Goal: Task Accomplishment & Management: Use online tool/utility

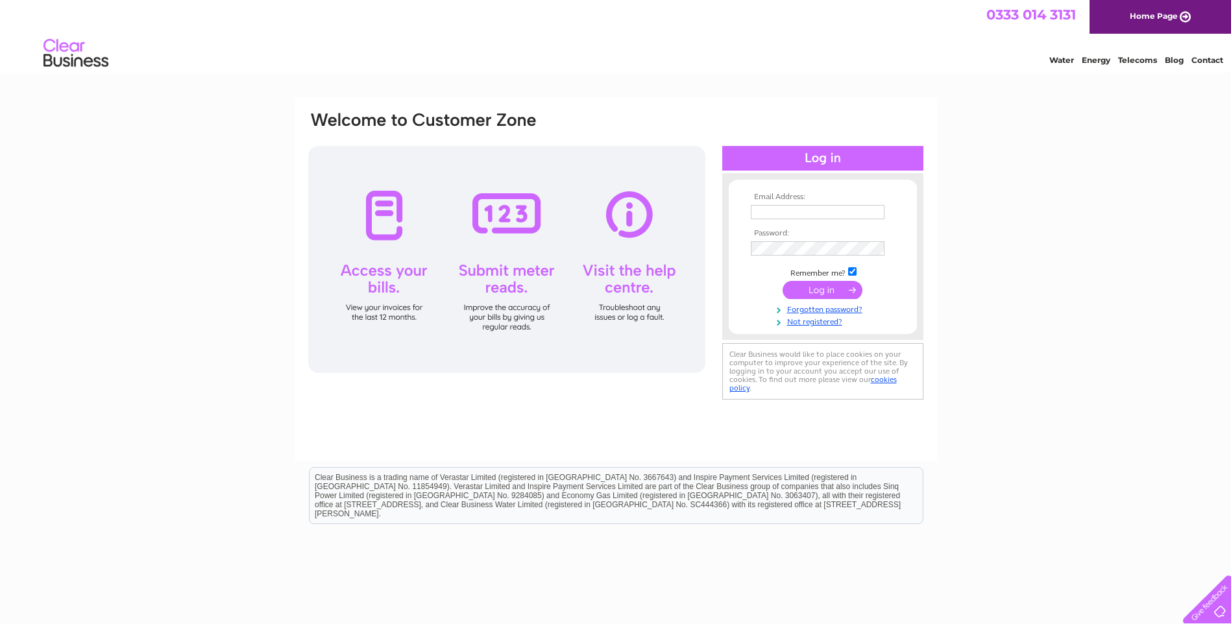
click at [754, 209] on input "text" at bounding box center [818, 212] width 134 height 14
type input "[EMAIL_ADDRESS][DOMAIN_NAME]"
click at [835, 290] on input "submit" at bounding box center [823, 290] width 80 height 18
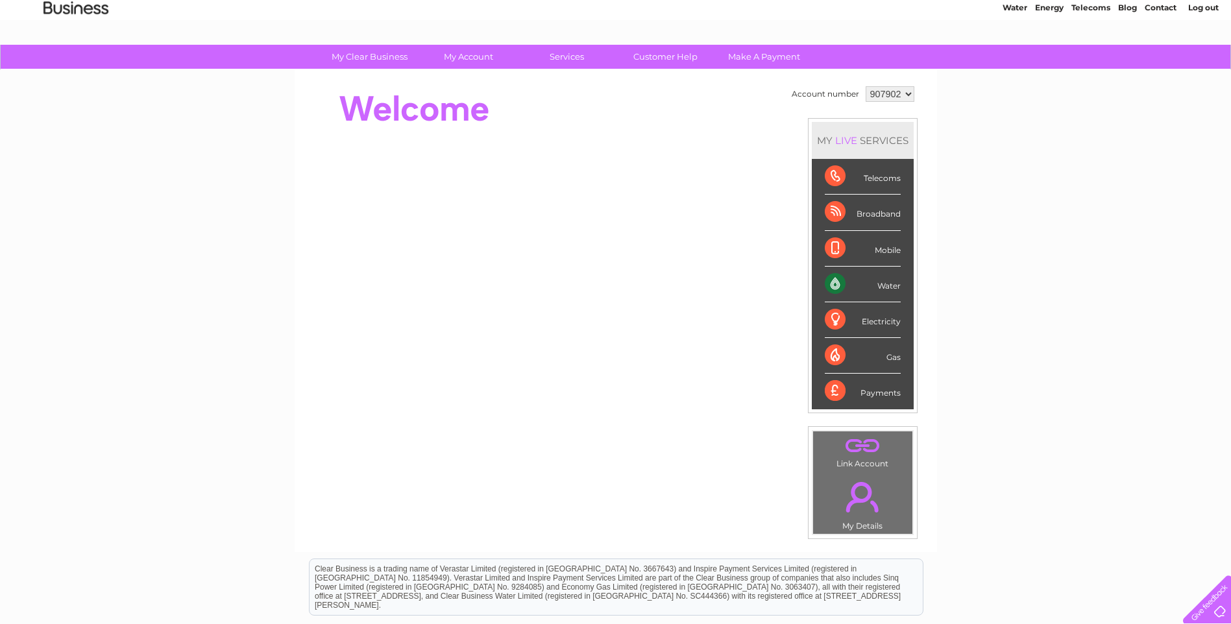
scroll to position [130, 0]
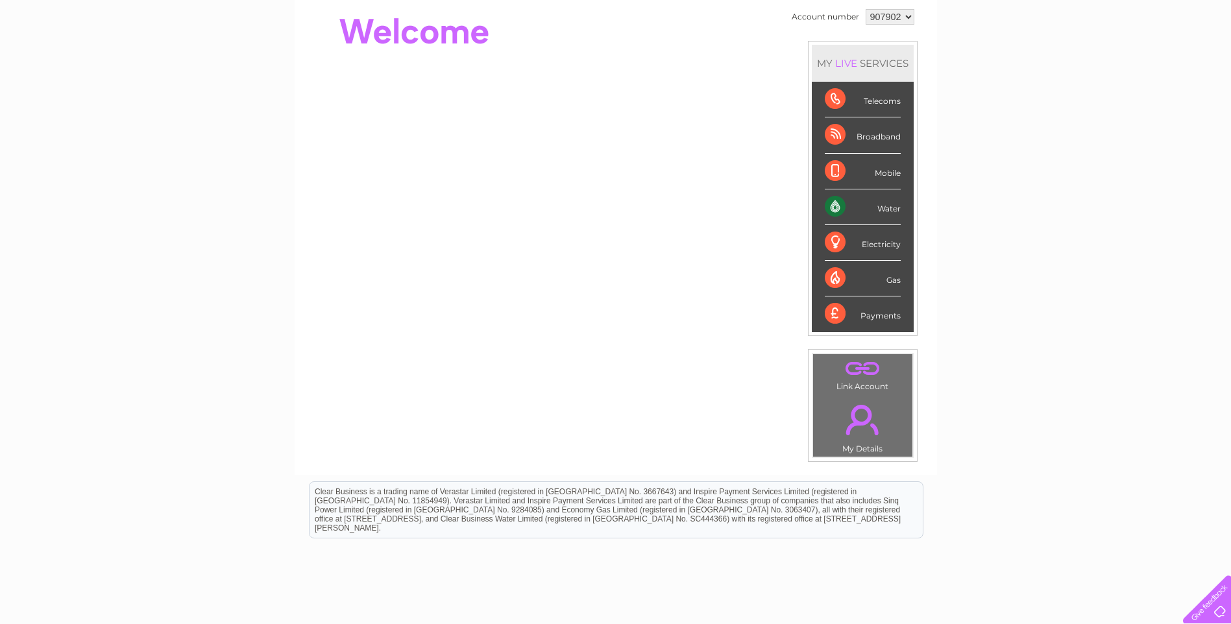
drag, startPoint x: 888, startPoint y: 259, endPoint x: 1006, endPoint y: 127, distance: 176.9
click at [1006, 127] on div "My Clear Business Login Details My Details My Preferences Link Account My Accou…" at bounding box center [615, 332] width 1231 height 729
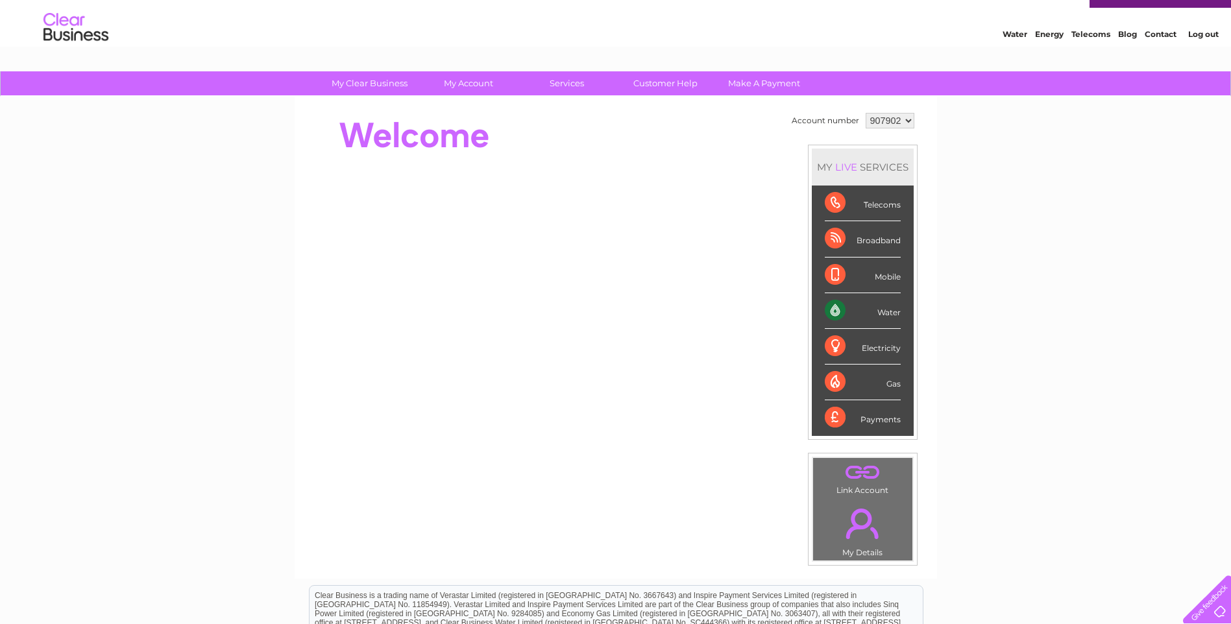
scroll to position [0, 0]
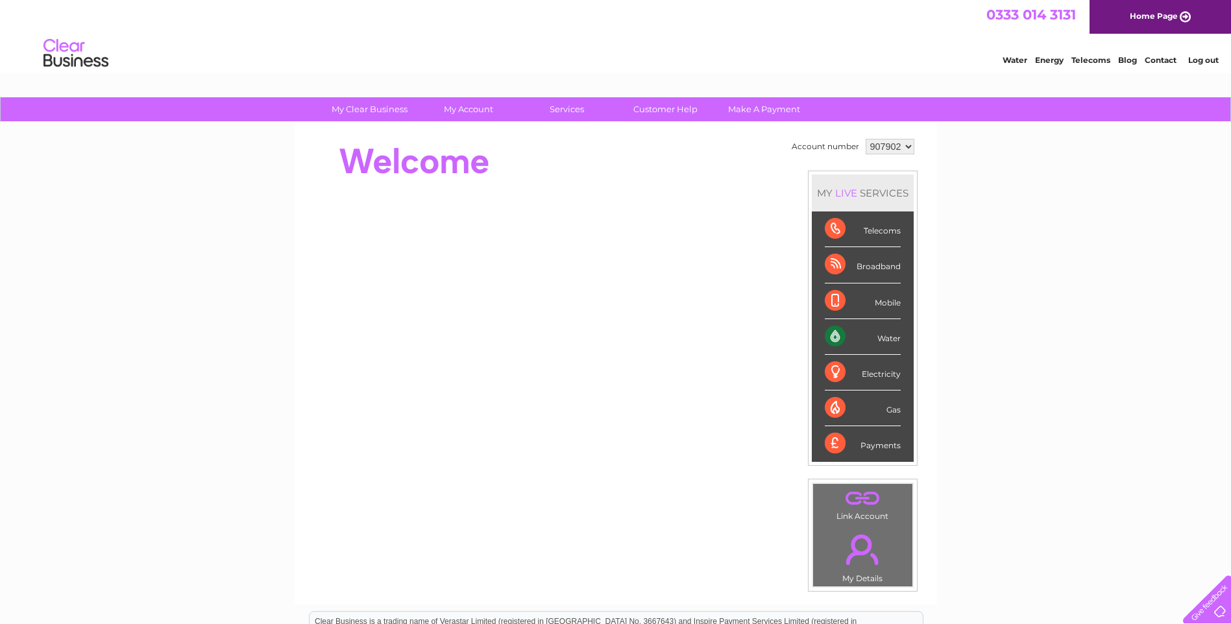
click at [833, 335] on div "Water" at bounding box center [863, 337] width 76 height 36
click at [883, 337] on div "Water" at bounding box center [863, 337] width 76 height 36
click at [831, 337] on div "Water" at bounding box center [863, 337] width 76 height 36
click at [890, 338] on div "Water" at bounding box center [863, 337] width 76 height 36
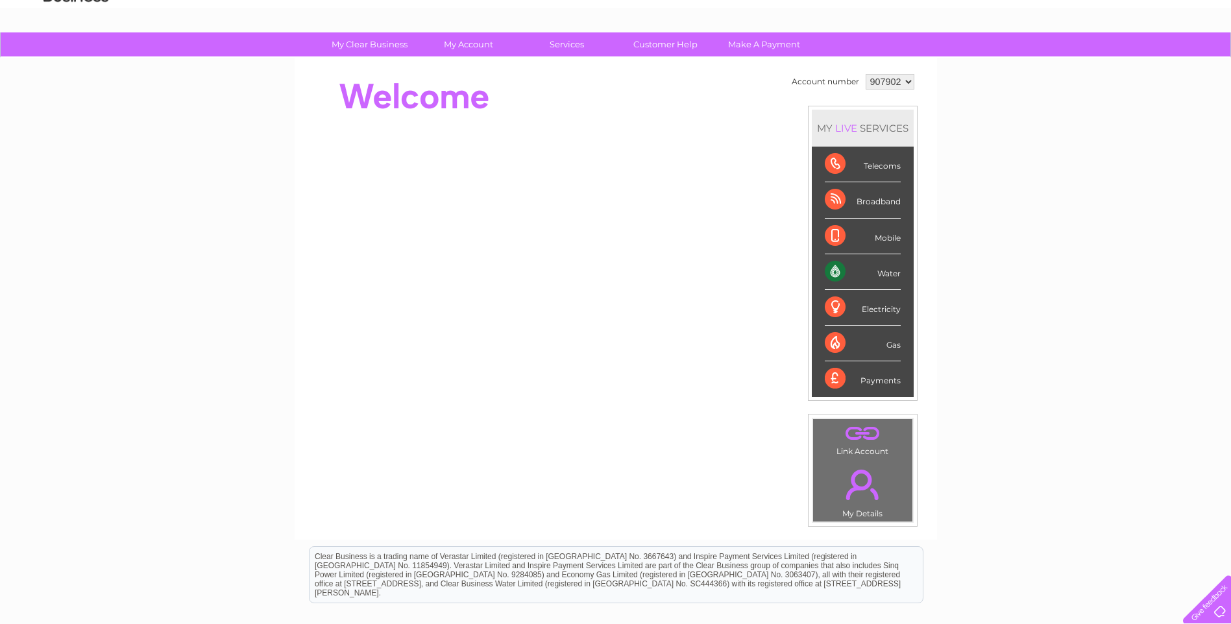
click at [864, 273] on div "Water" at bounding box center [863, 272] width 76 height 36
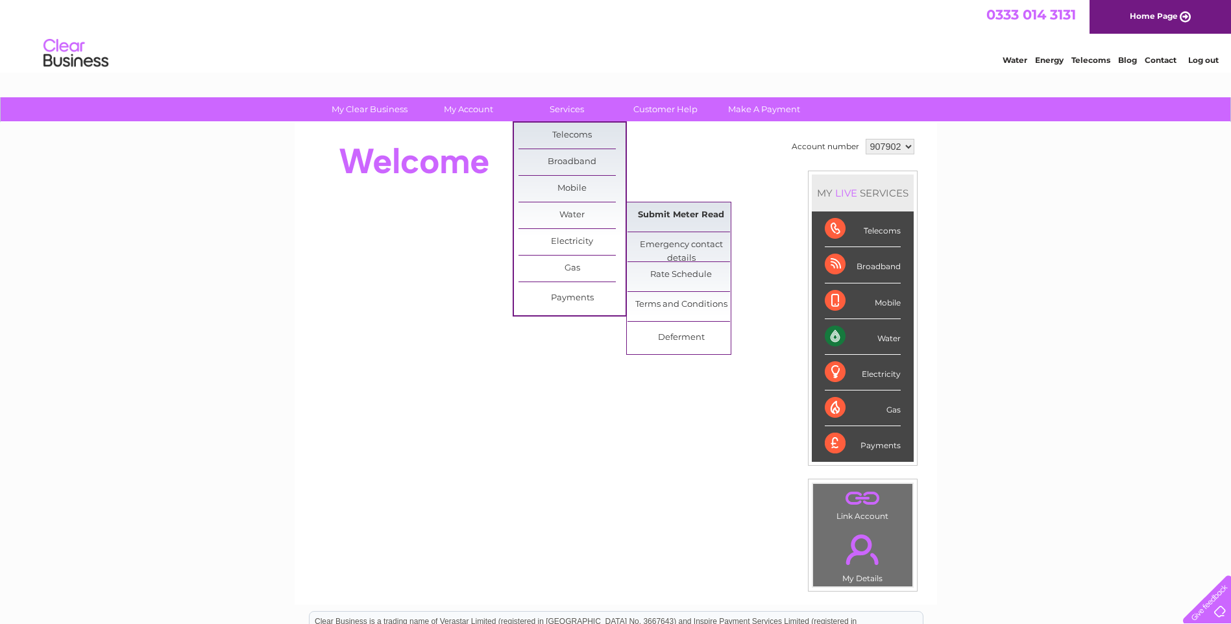
click at [676, 215] on link "Submit Meter Read" at bounding box center [681, 215] width 107 height 26
click at [687, 210] on link "Submit Meter Read" at bounding box center [681, 215] width 107 height 26
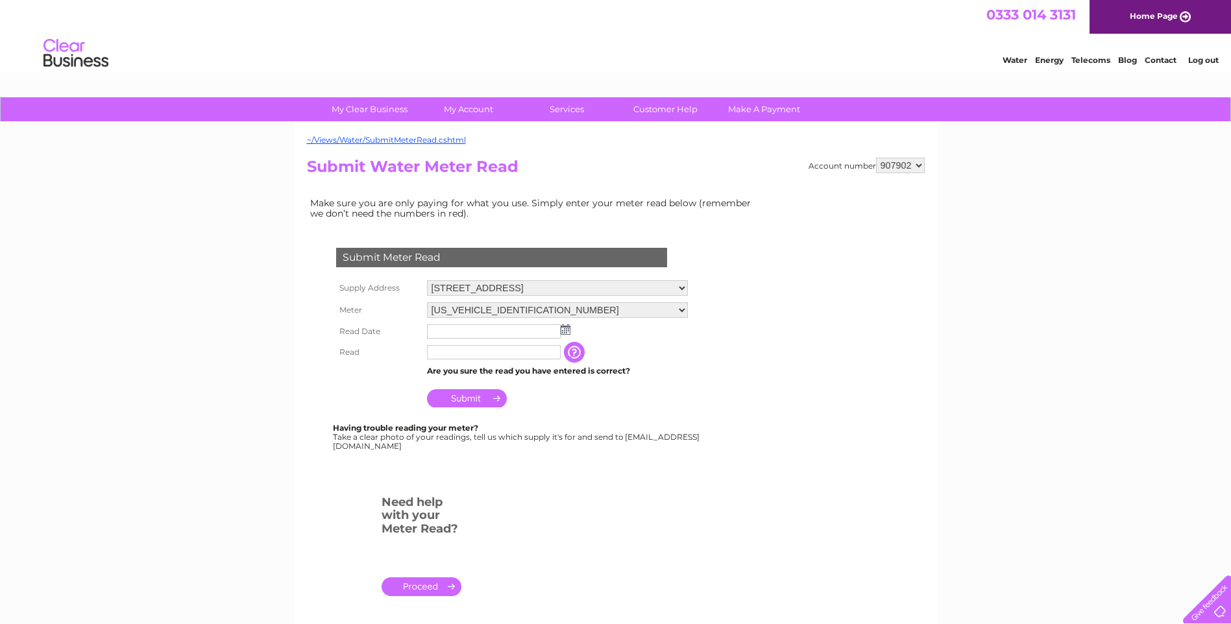
click at [481, 319] on td "[US_VEHICLE_IDENTIFICATION_NUMBER]" at bounding box center [557, 310] width 267 height 22
click at [579, 328] on td at bounding box center [557, 331] width 267 height 21
click at [570, 329] on img at bounding box center [566, 329] width 10 height 10
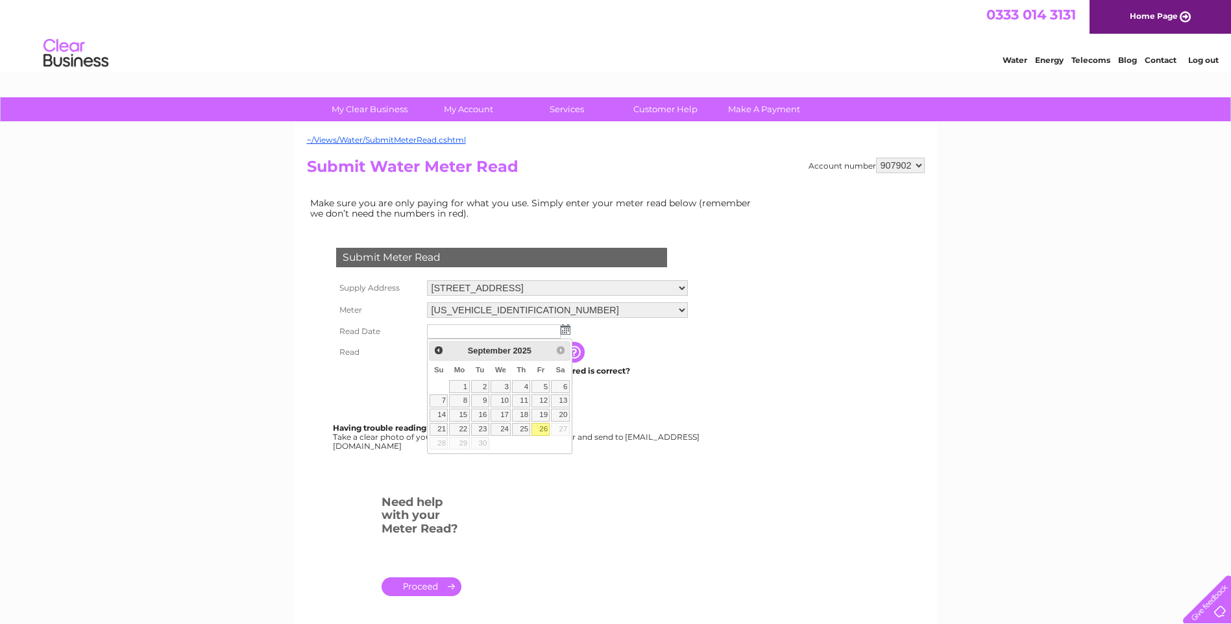
click at [540, 428] on link "26" at bounding box center [540, 429] width 18 height 13
type input "2025/09/26"
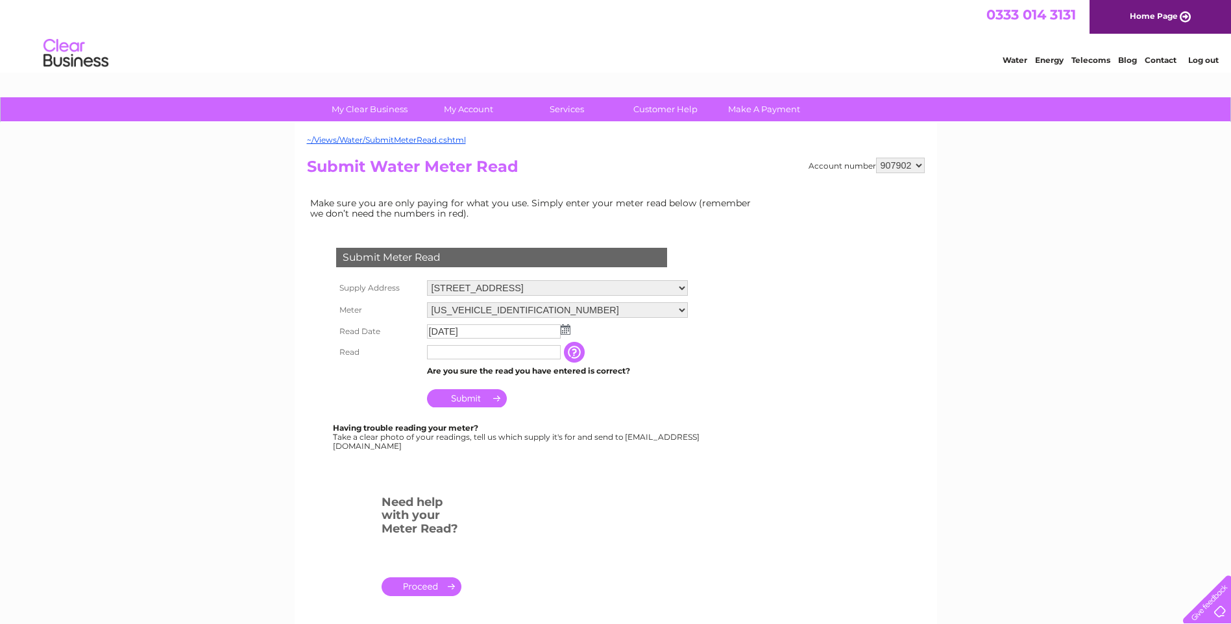
click at [490, 349] on input "text" at bounding box center [494, 352] width 134 height 14
click at [470, 350] on input "text" at bounding box center [494, 353] width 135 height 16
click at [574, 356] on input "button" at bounding box center [575, 352] width 23 height 21
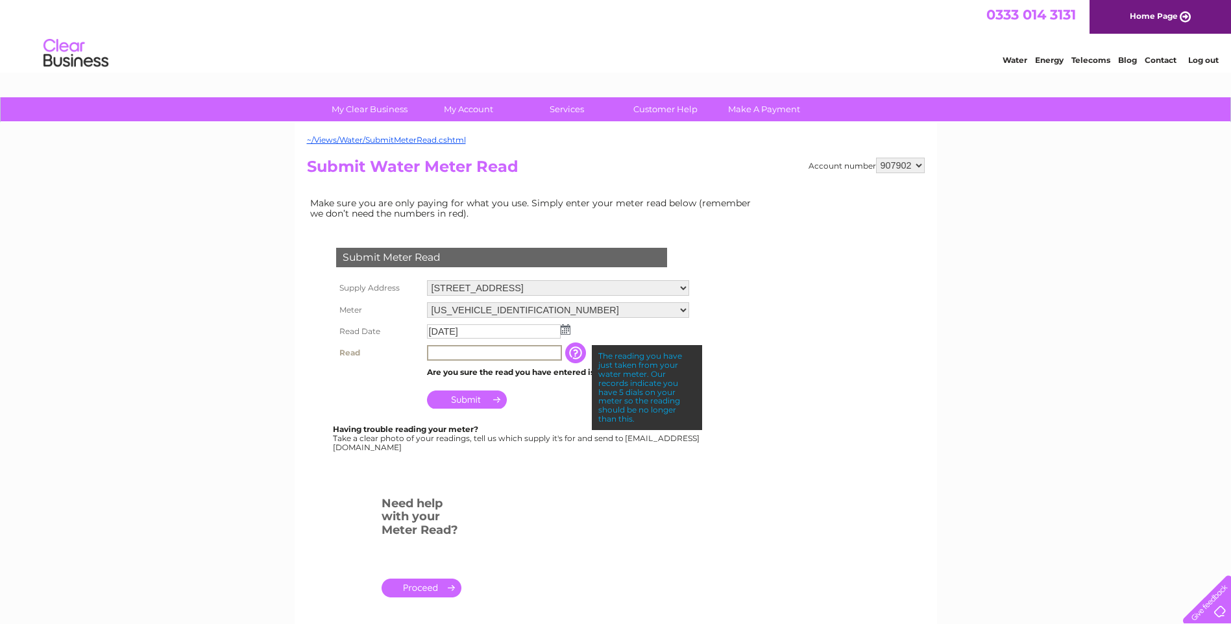
click at [474, 354] on input "text" at bounding box center [494, 353] width 135 height 16
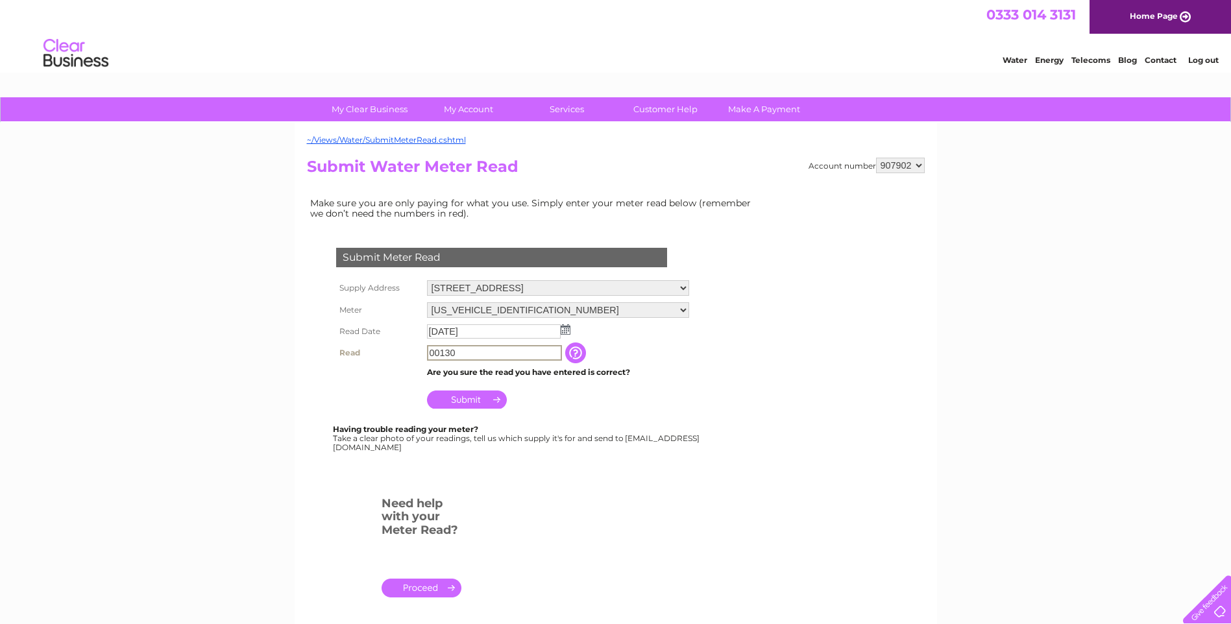
type input "00130"
click at [480, 400] on input "Submit" at bounding box center [467, 398] width 80 height 18
